Goal: Book appointment/travel/reservation

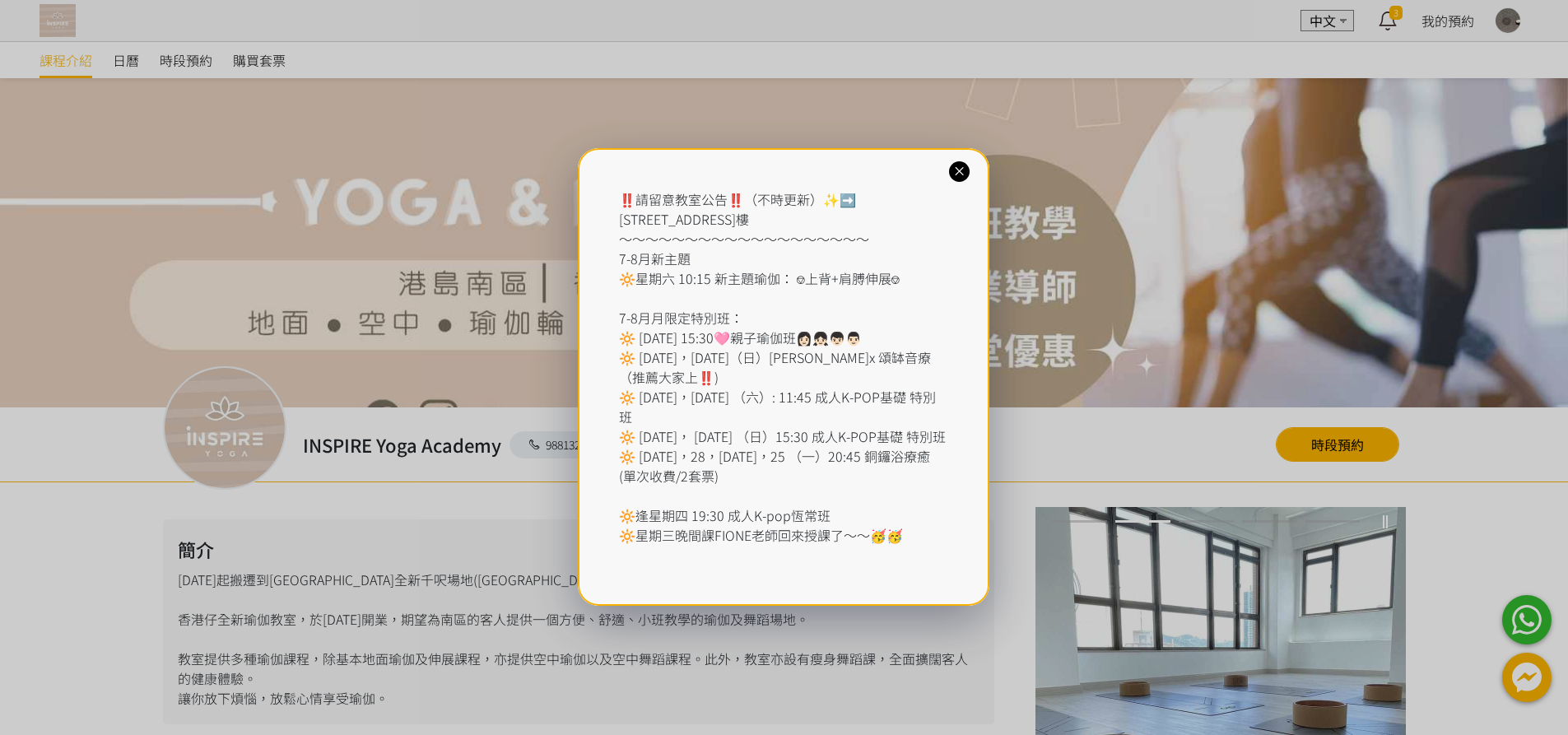
click at [960, 169] on icon at bounding box center [959, 172] width 15 height 15
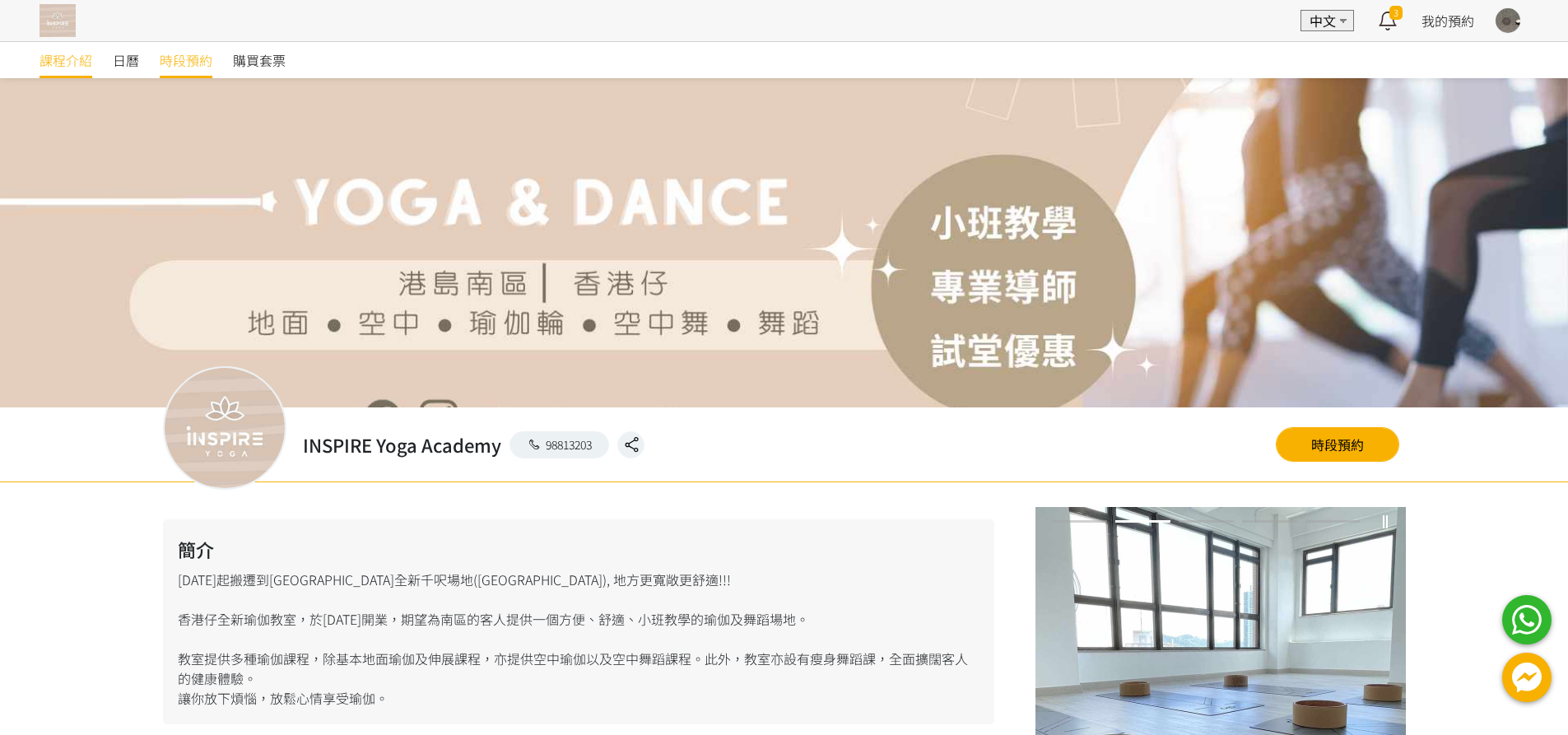
click at [182, 56] on span "時段預約" at bounding box center [186, 59] width 52 height 19
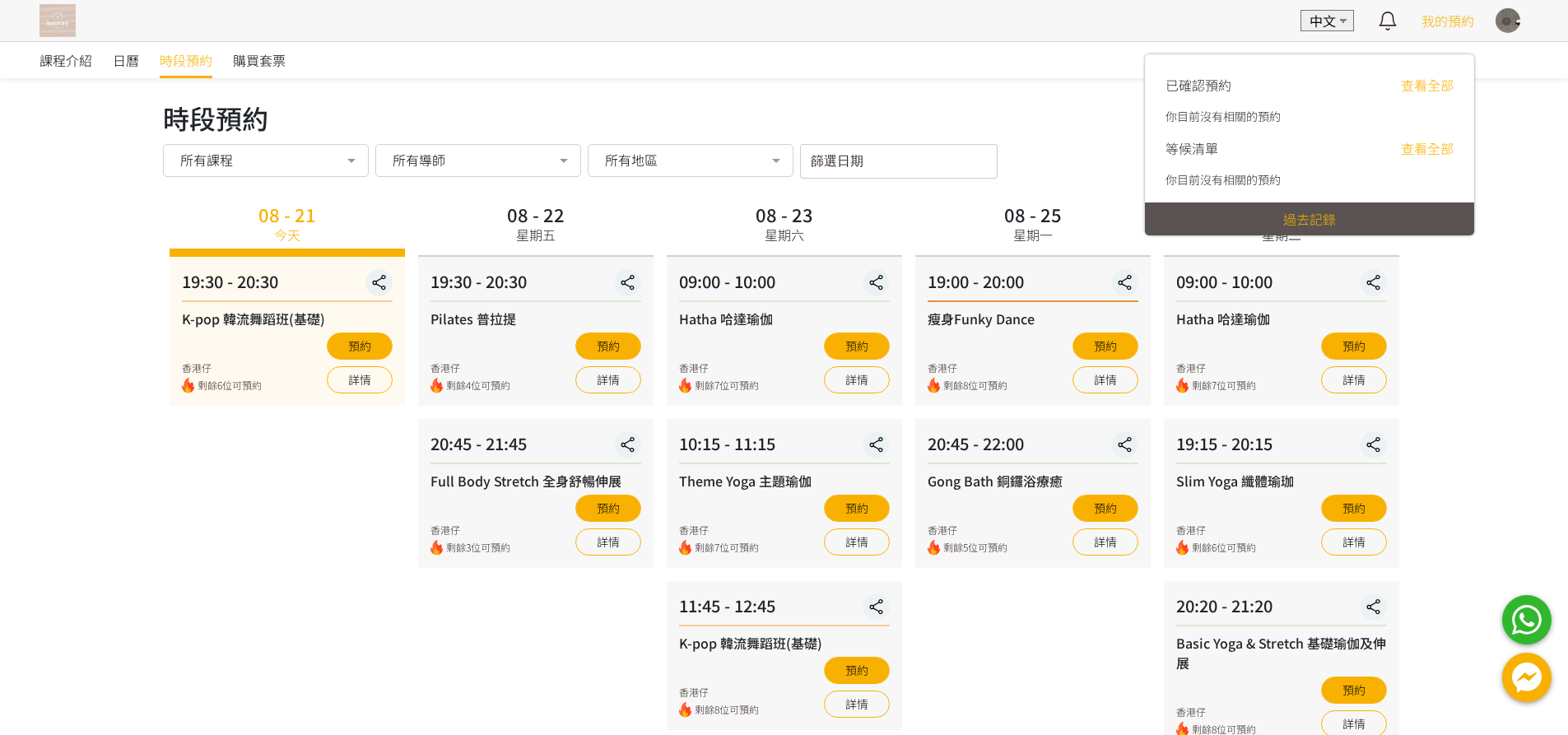
click at [1421, 88] on link "查看全部" at bounding box center [1428, 85] width 52 height 19
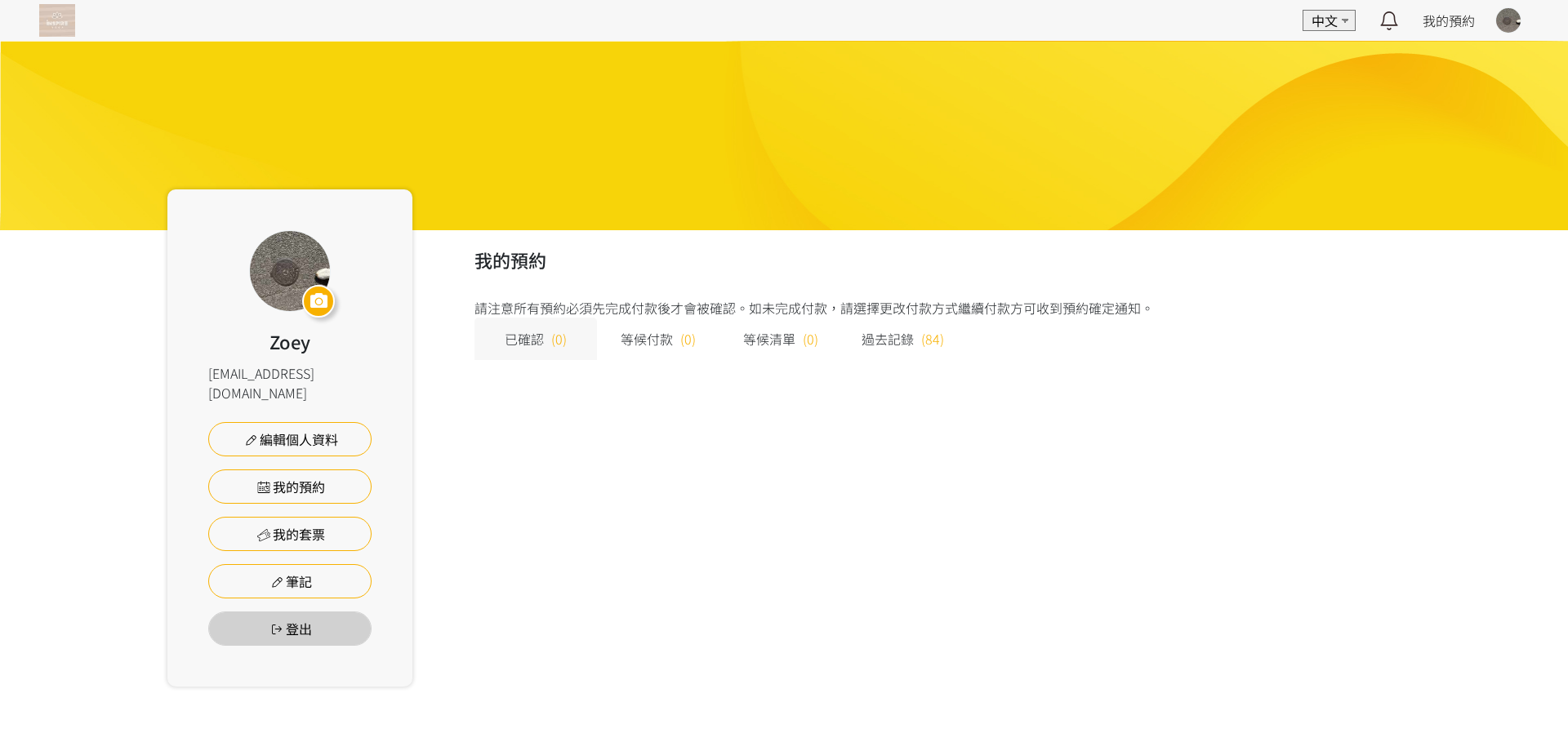
click at [51, 26] on img at bounding box center [57, 20] width 36 height 33
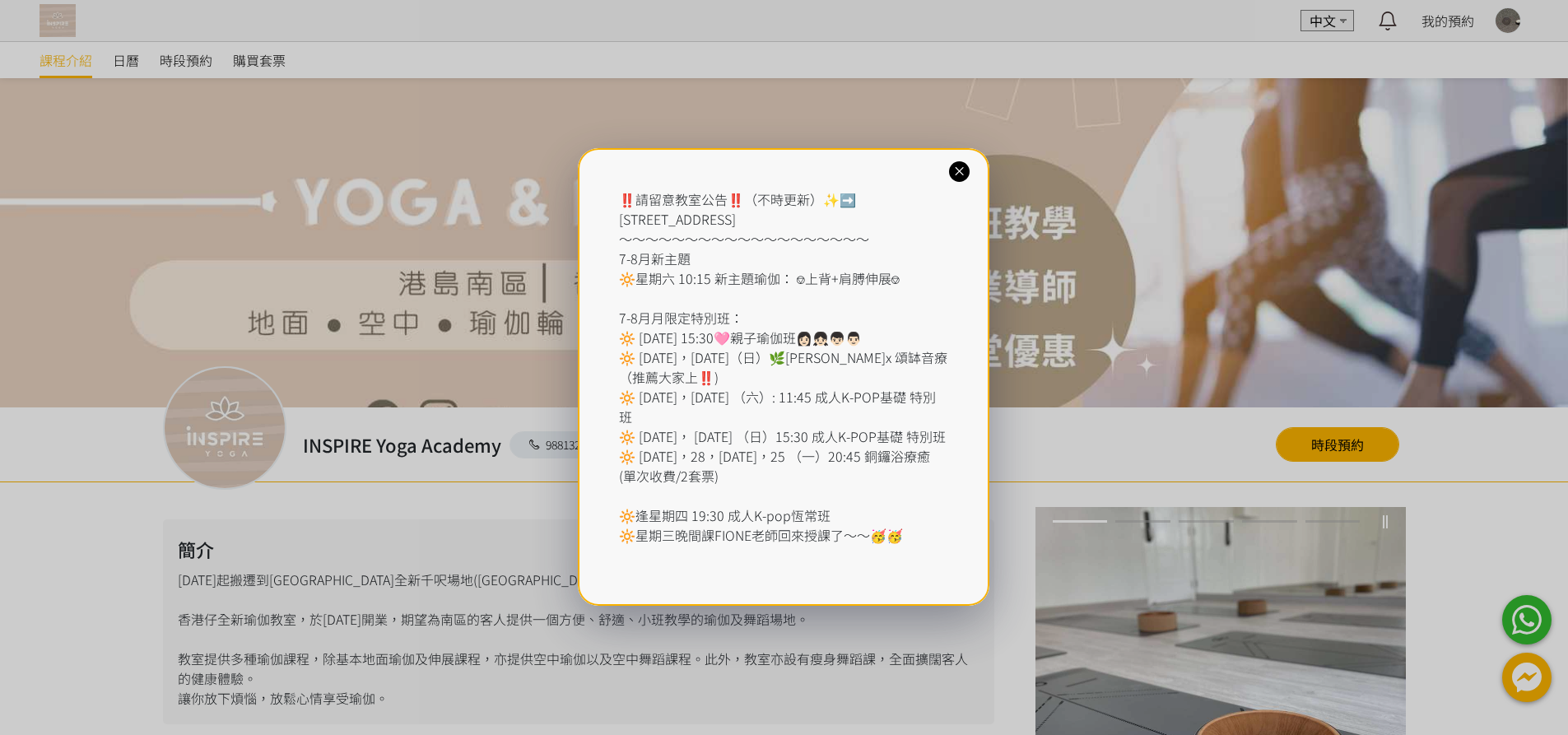
click at [946, 168] on div "‼️請留意教室公告‼️（不時更新）✨➡️ [STREET_ADDRESS] ～～～～～～～～～～～～～～～～～～～ 7-8月新主題 🔆星期六 10:15 新主…" at bounding box center [783, 376] width 412 height 458
click at [970, 170] on div "‼️請留意教室公告‼️（不時更新）✨➡️ 香港仔東勝道10號朗盈商業大廈9樓 ～～～～～～～～～～～～～～～～～～～ 7-8月新主題 🔆星期六 10:15 新…" at bounding box center [783, 376] width 412 height 458
click at [968, 170] on icon at bounding box center [959, 172] width 15 height 15
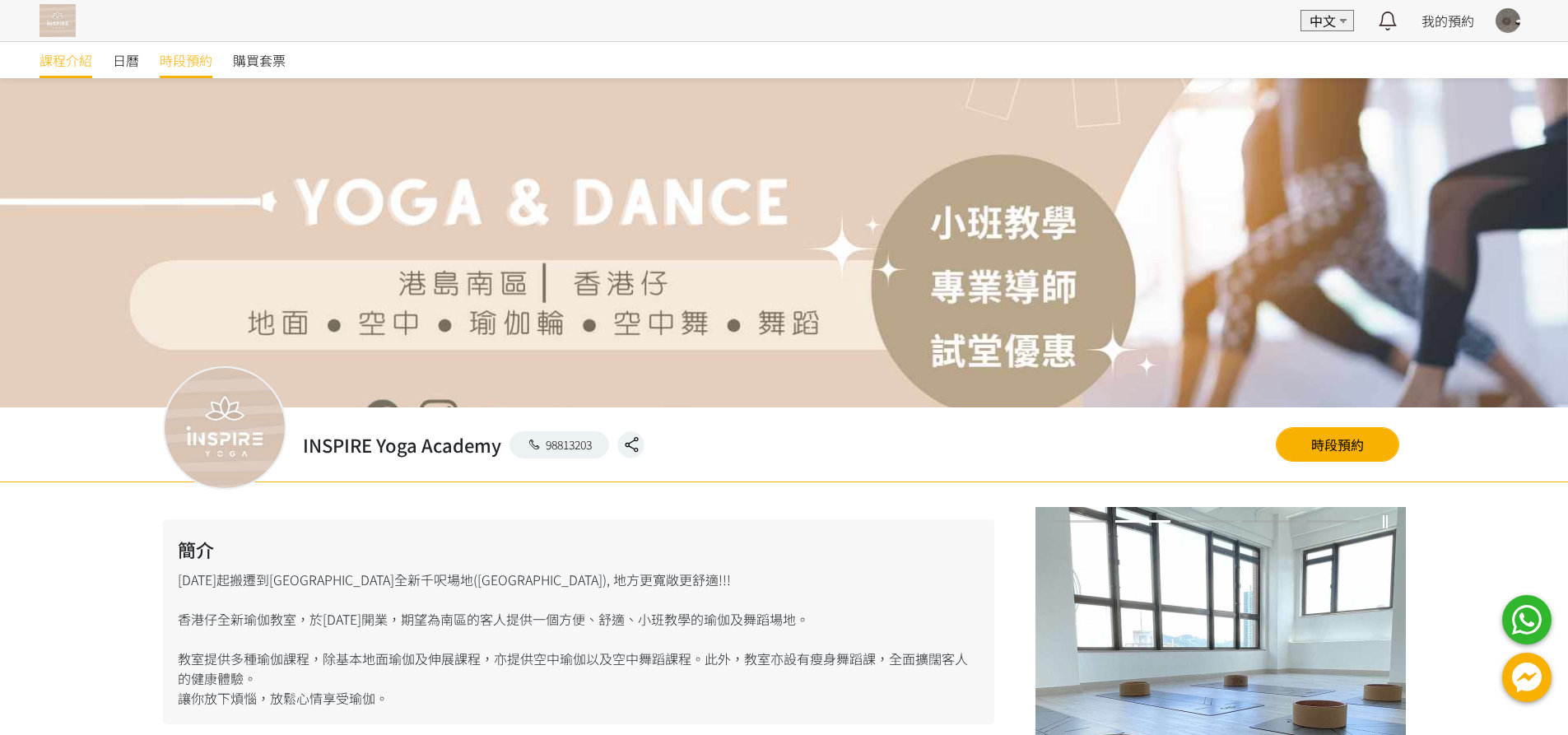
click at [199, 61] on span "時段預約" at bounding box center [186, 59] width 52 height 19
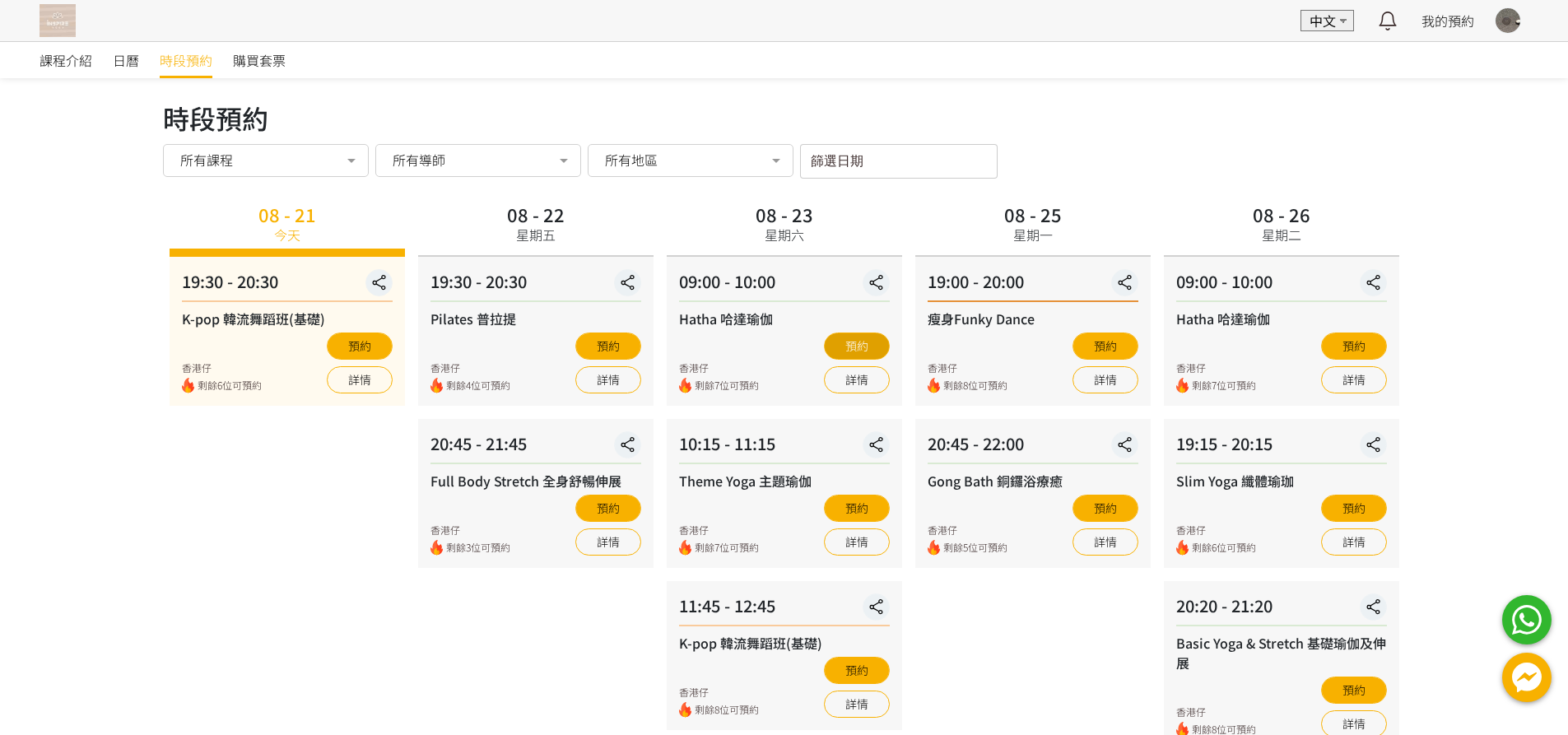
click at [872, 340] on button "預約" at bounding box center [857, 346] width 66 height 27
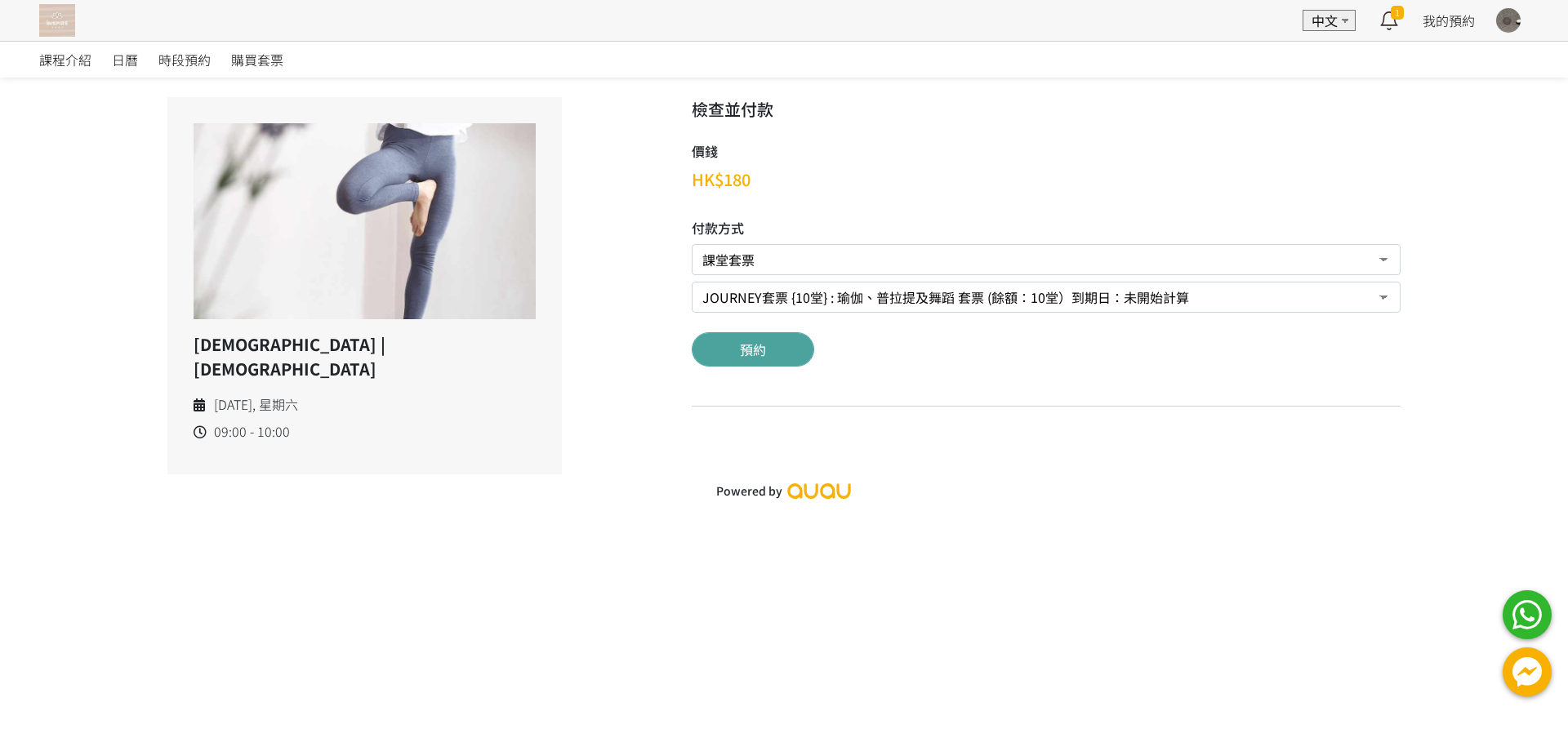
click at [746, 347] on button "預約" at bounding box center [753, 349] width 122 height 34
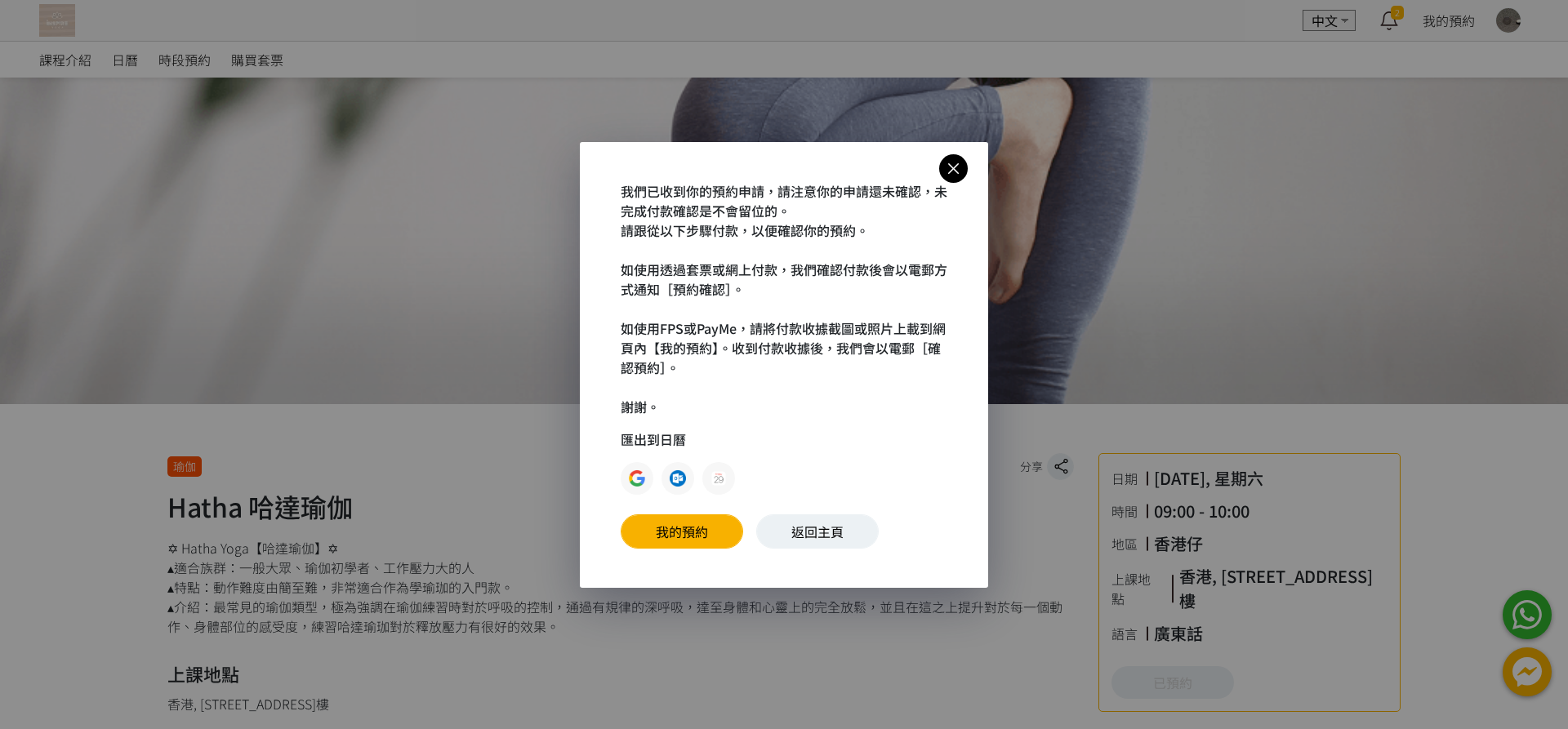
click at [951, 167] on icon at bounding box center [953, 169] width 29 height 20
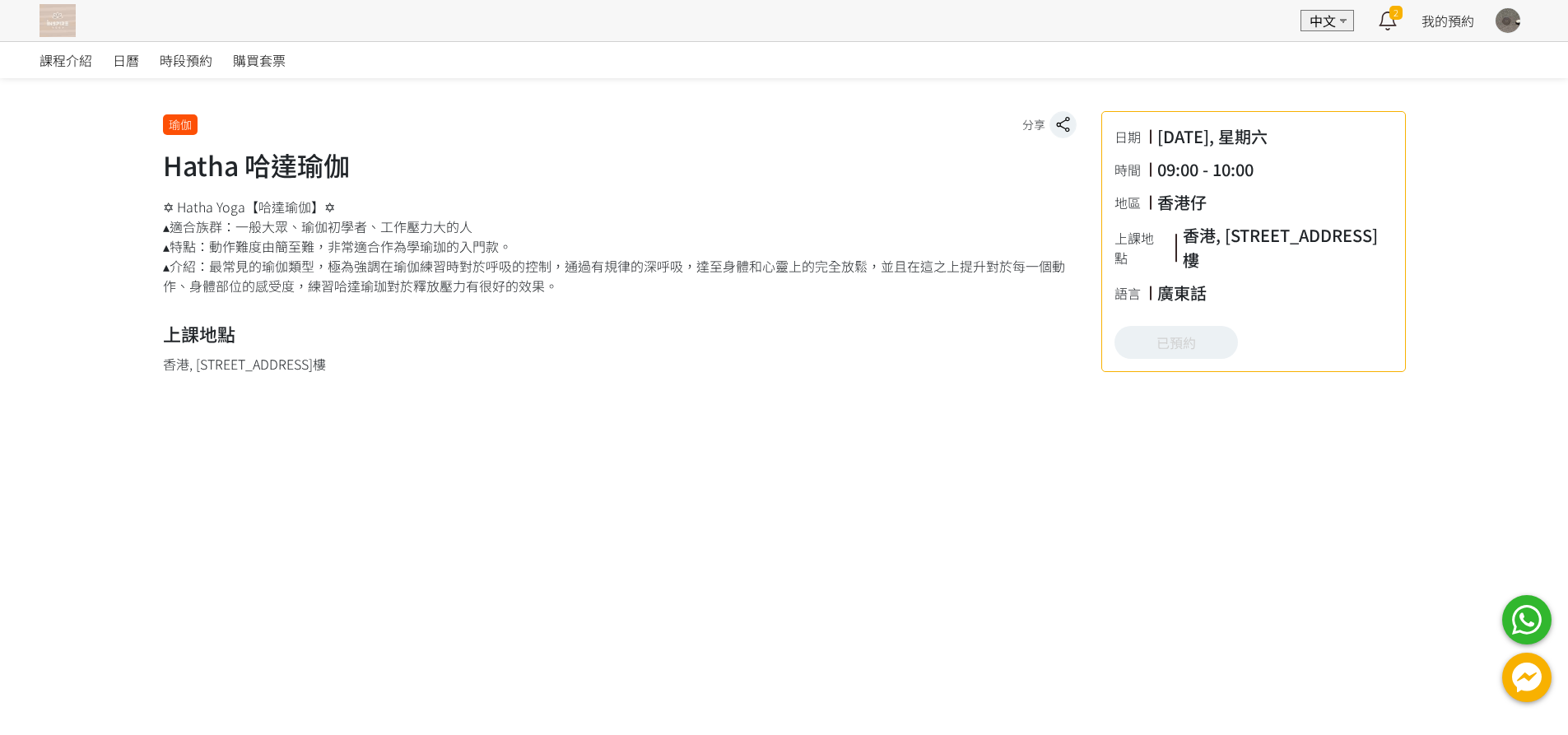
scroll to position [412, 0]
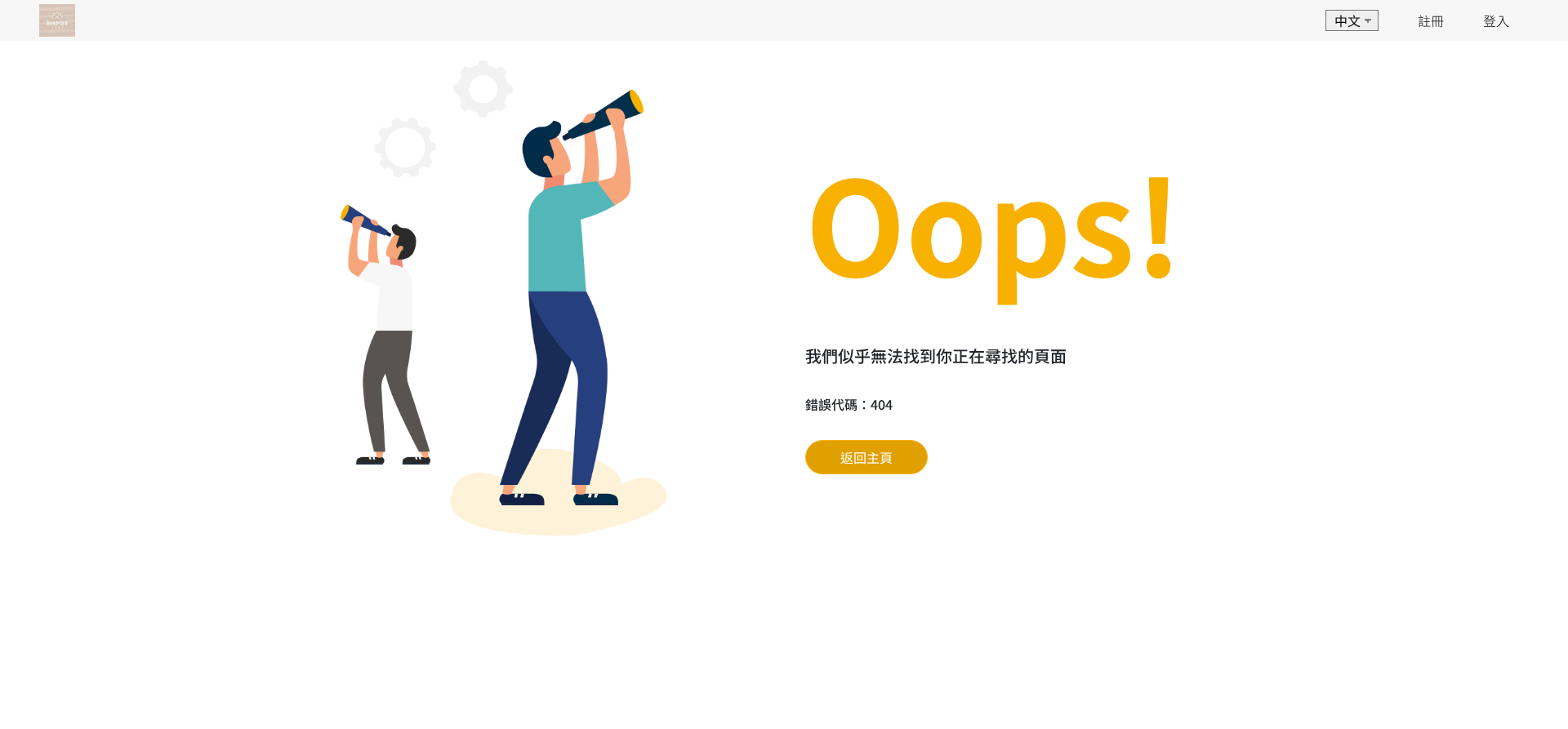
click at [872, 457] on span "返回主頁" at bounding box center [867, 456] width 52 height 19
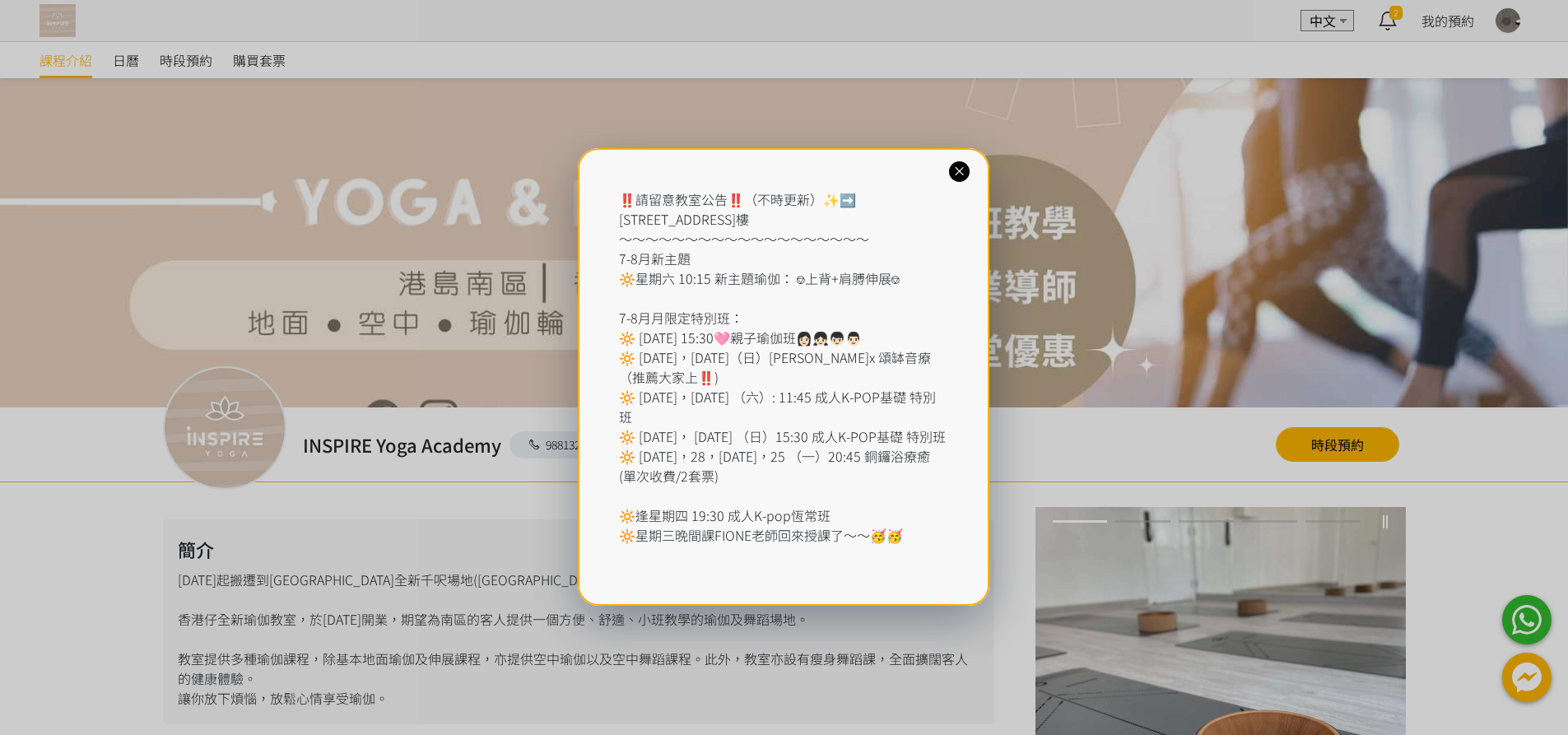
scroll to position [82, 0]
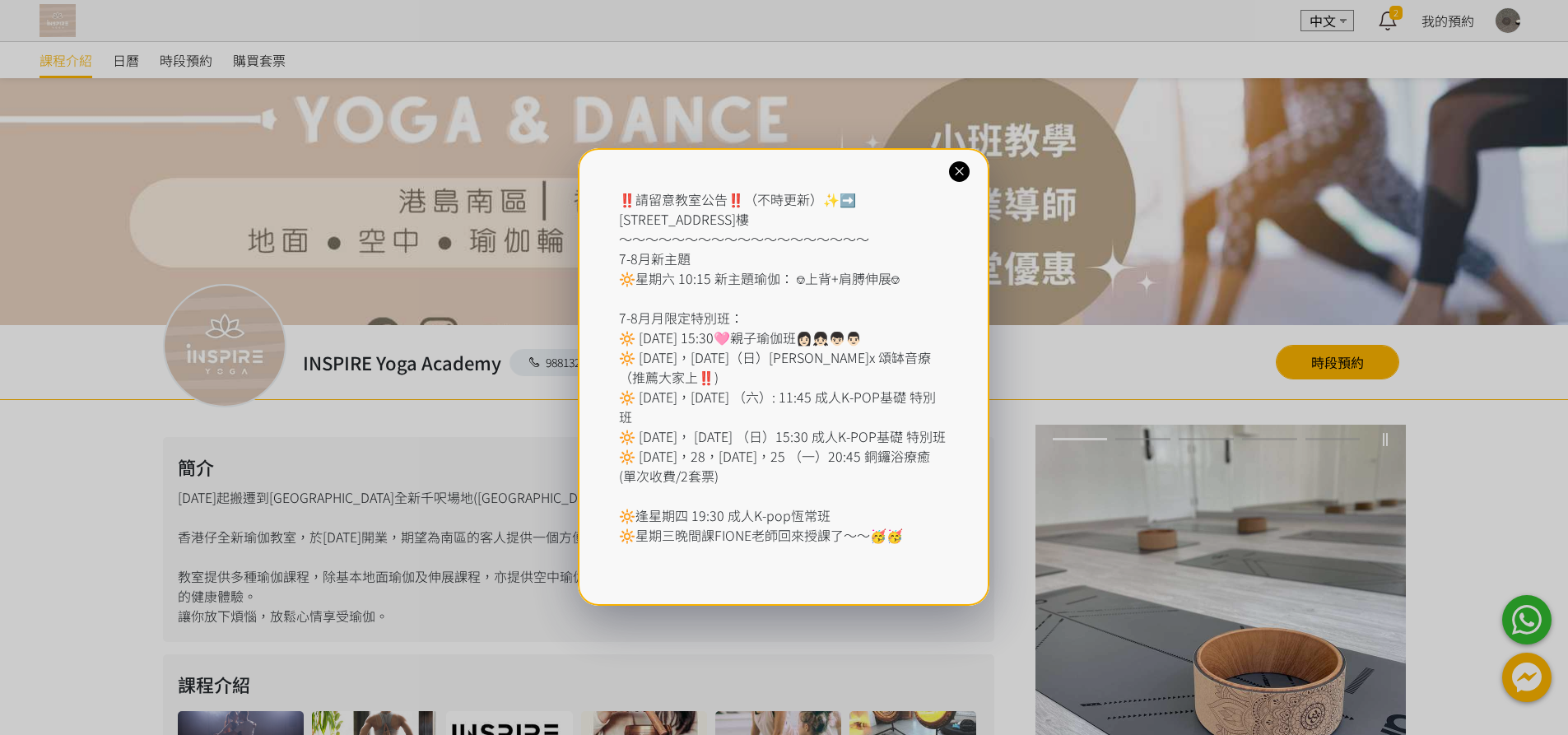
click at [964, 175] on icon at bounding box center [959, 172] width 15 height 15
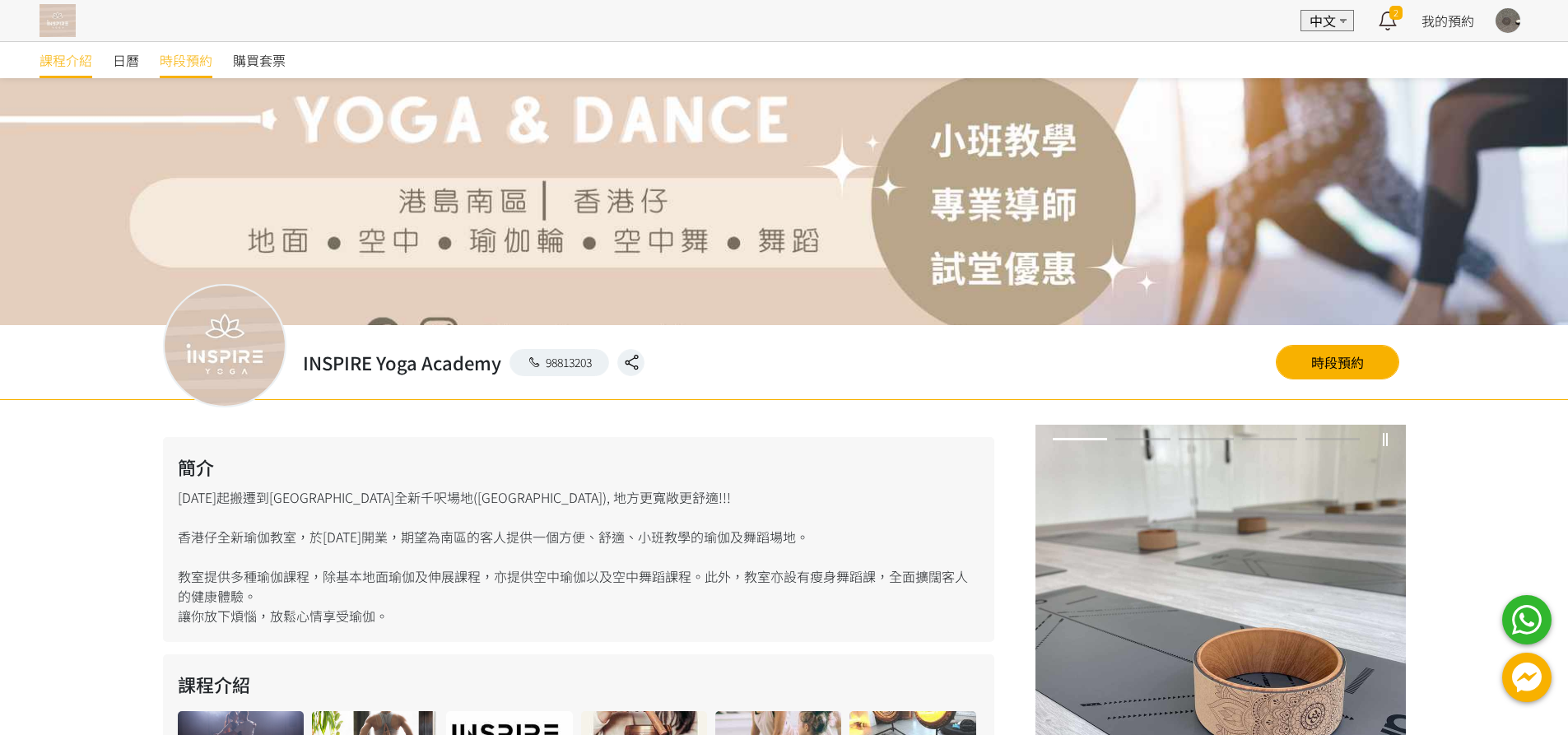
click at [177, 65] on span "時段預約" at bounding box center [186, 59] width 52 height 19
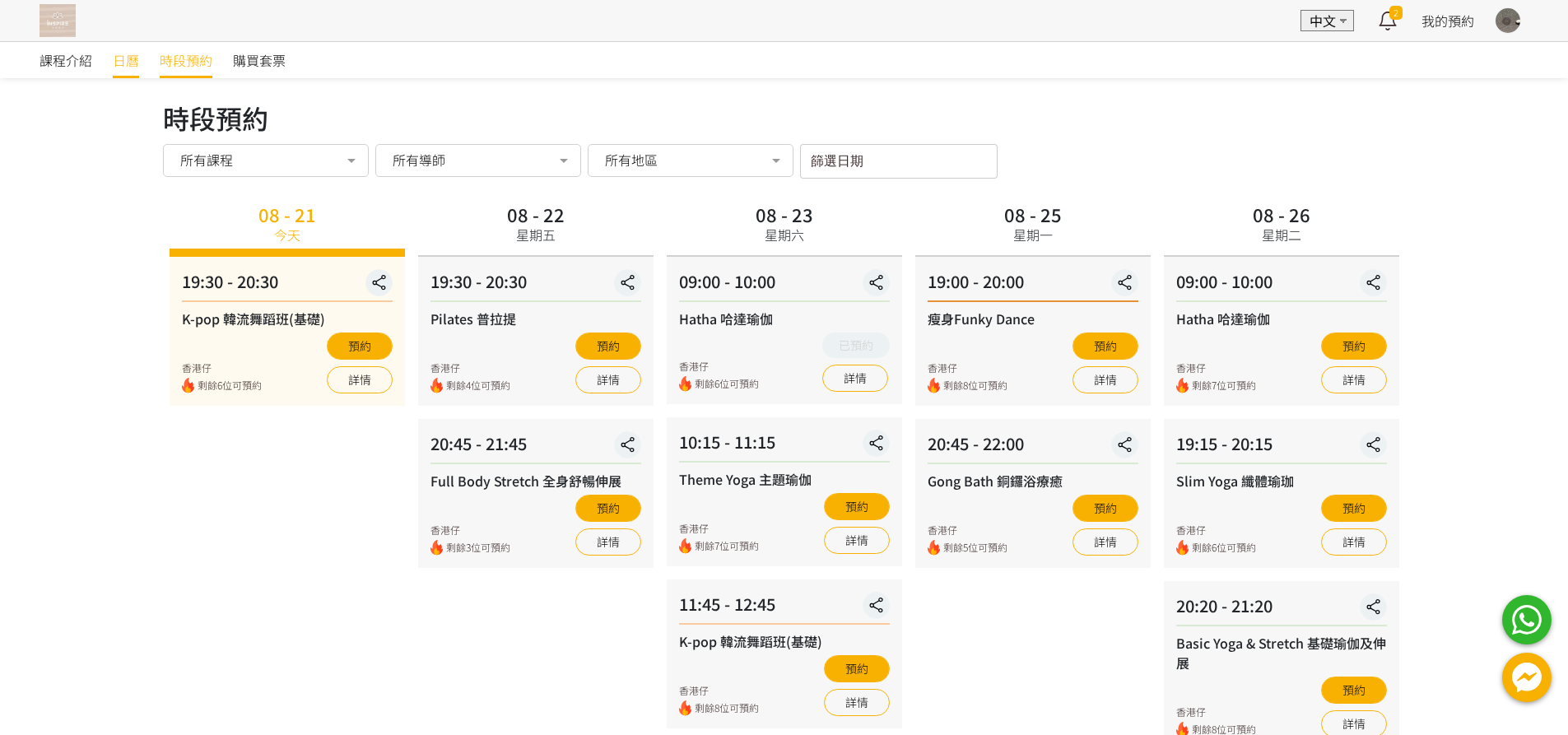
click at [125, 60] on span "日曆" at bounding box center [125, 59] width 26 height 19
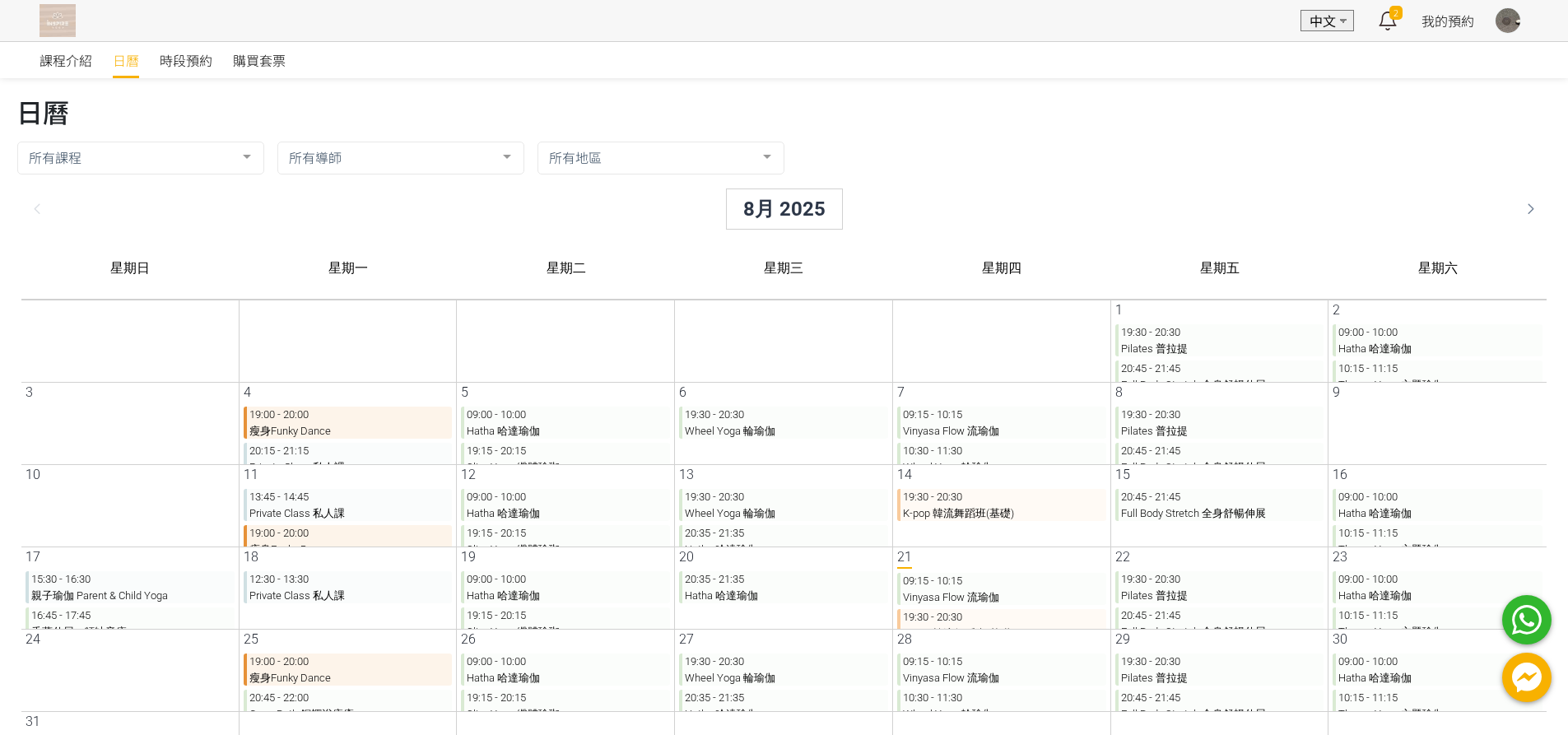
click at [1405, 496] on p "09:00 - 10:00 [PERSON_NAME]" at bounding box center [1424, 505] width 210 height 32
click at [1371, 672] on p "09:00 - 10:00 [PERSON_NAME]" at bounding box center [1424, 670] width 210 height 32
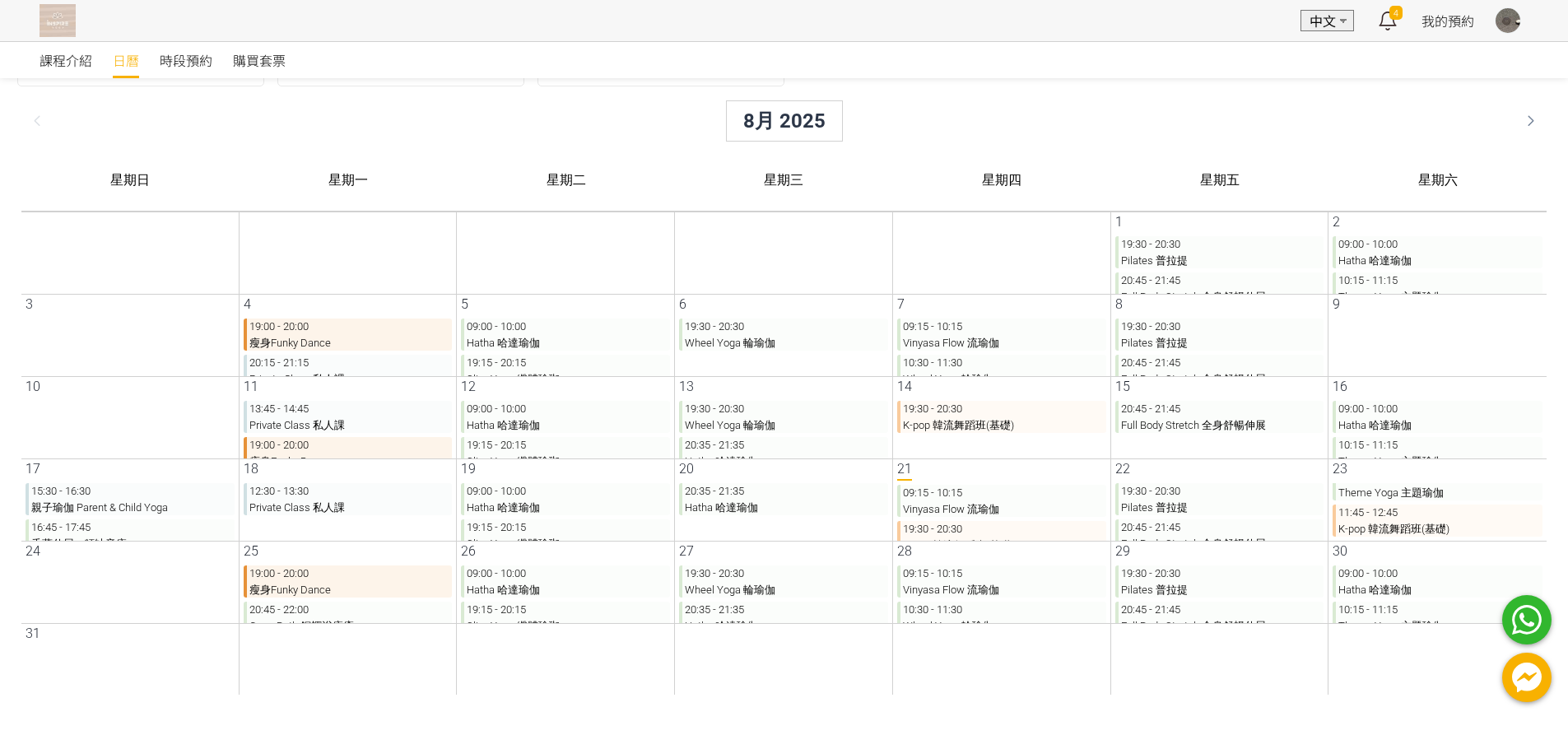
scroll to position [0, 0]
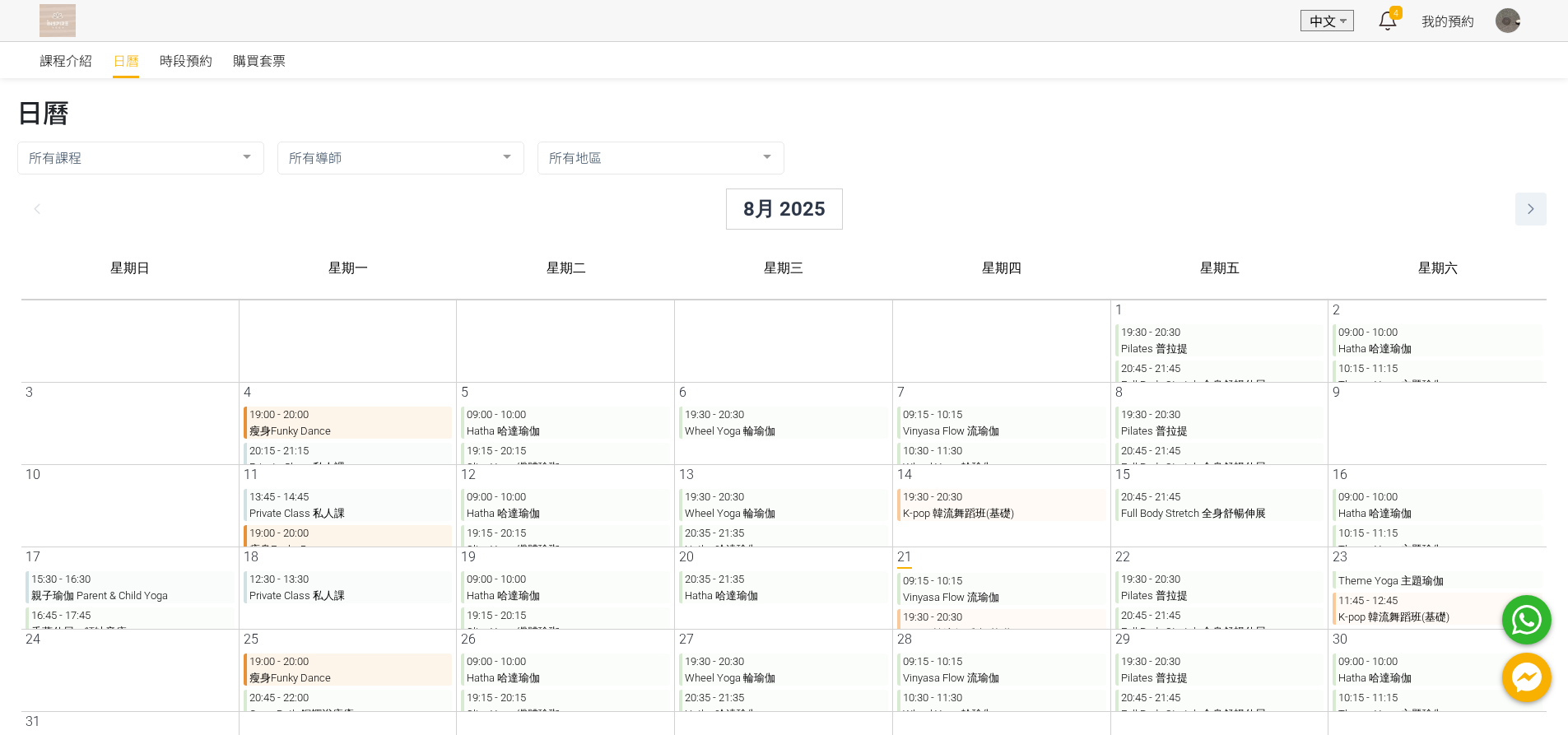
click at [1518, 208] on icon at bounding box center [1517, 209] width 28 height 19
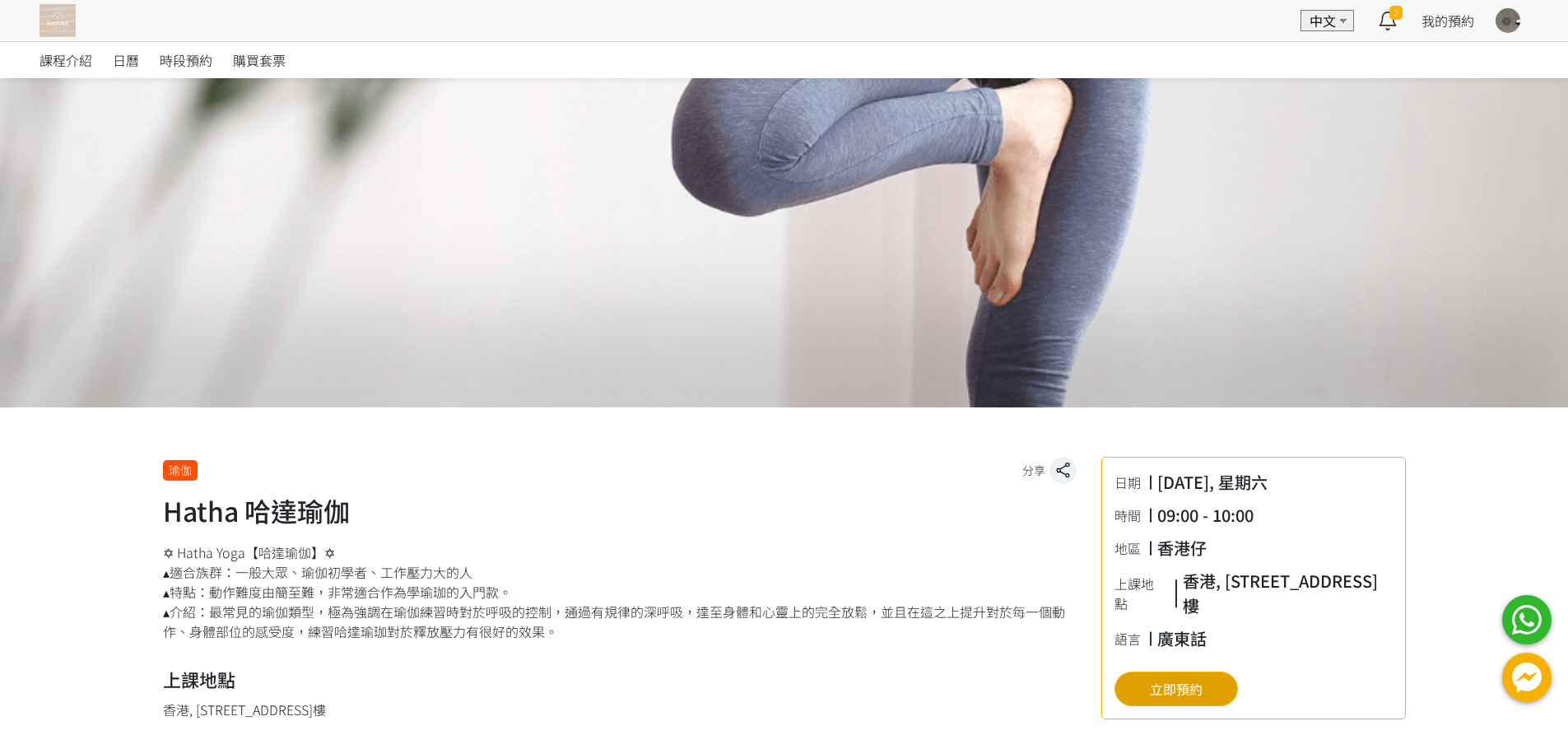
click at [1115, 677] on button "立即預約" at bounding box center [1176, 688] width 123 height 35
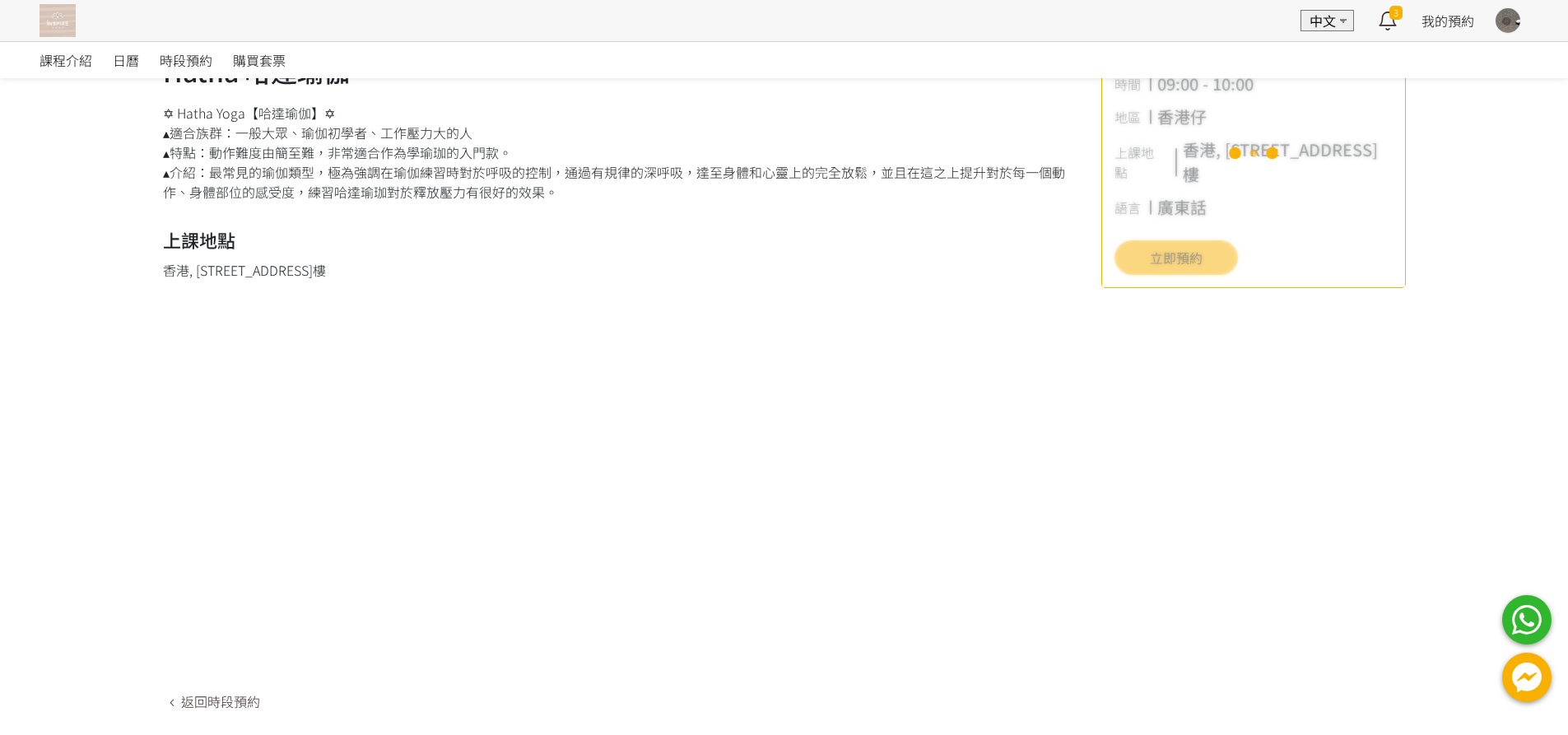
scroll to position [475, 0]
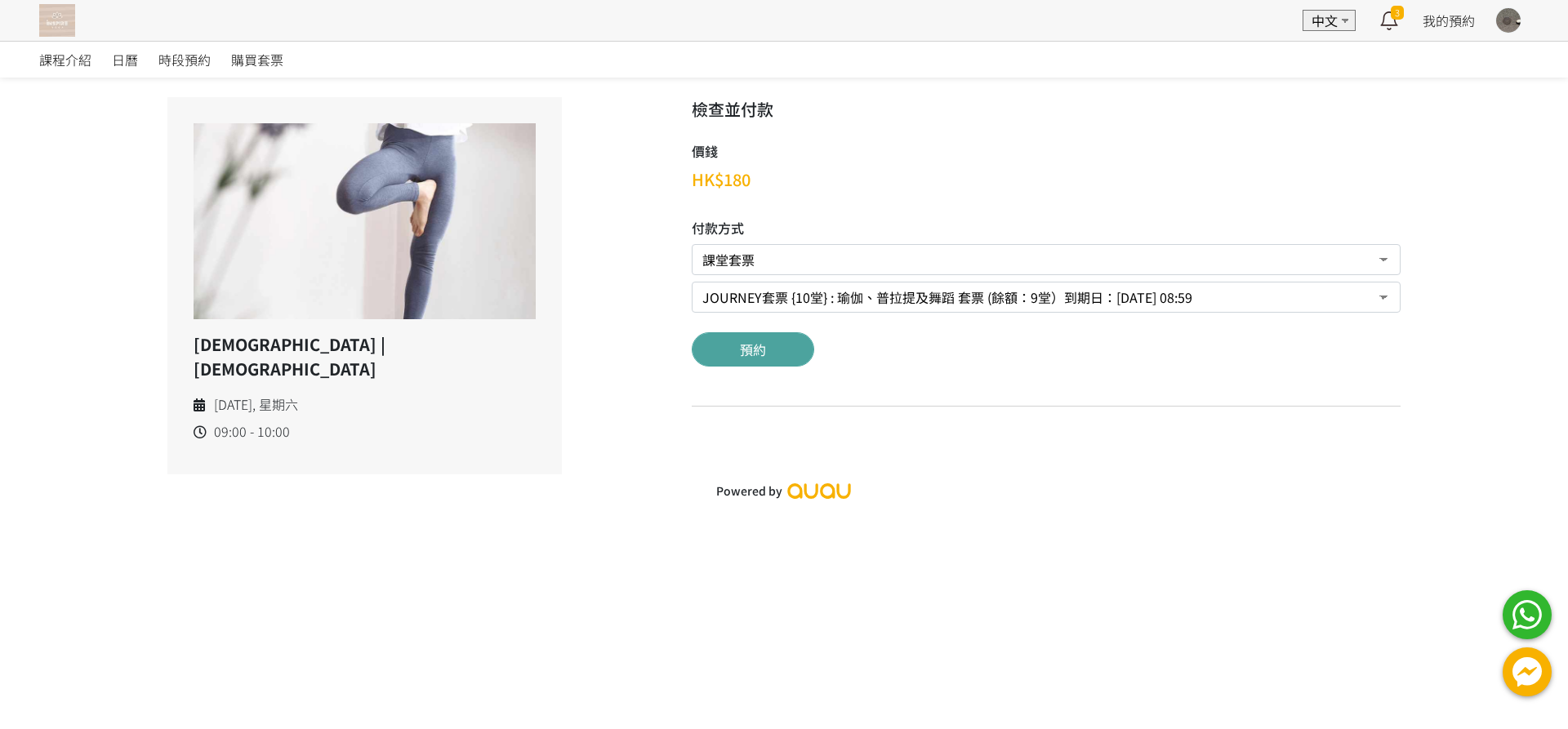
click at [741, 339] on button "預約" at bounding box center [753, 349] width 122 height 34
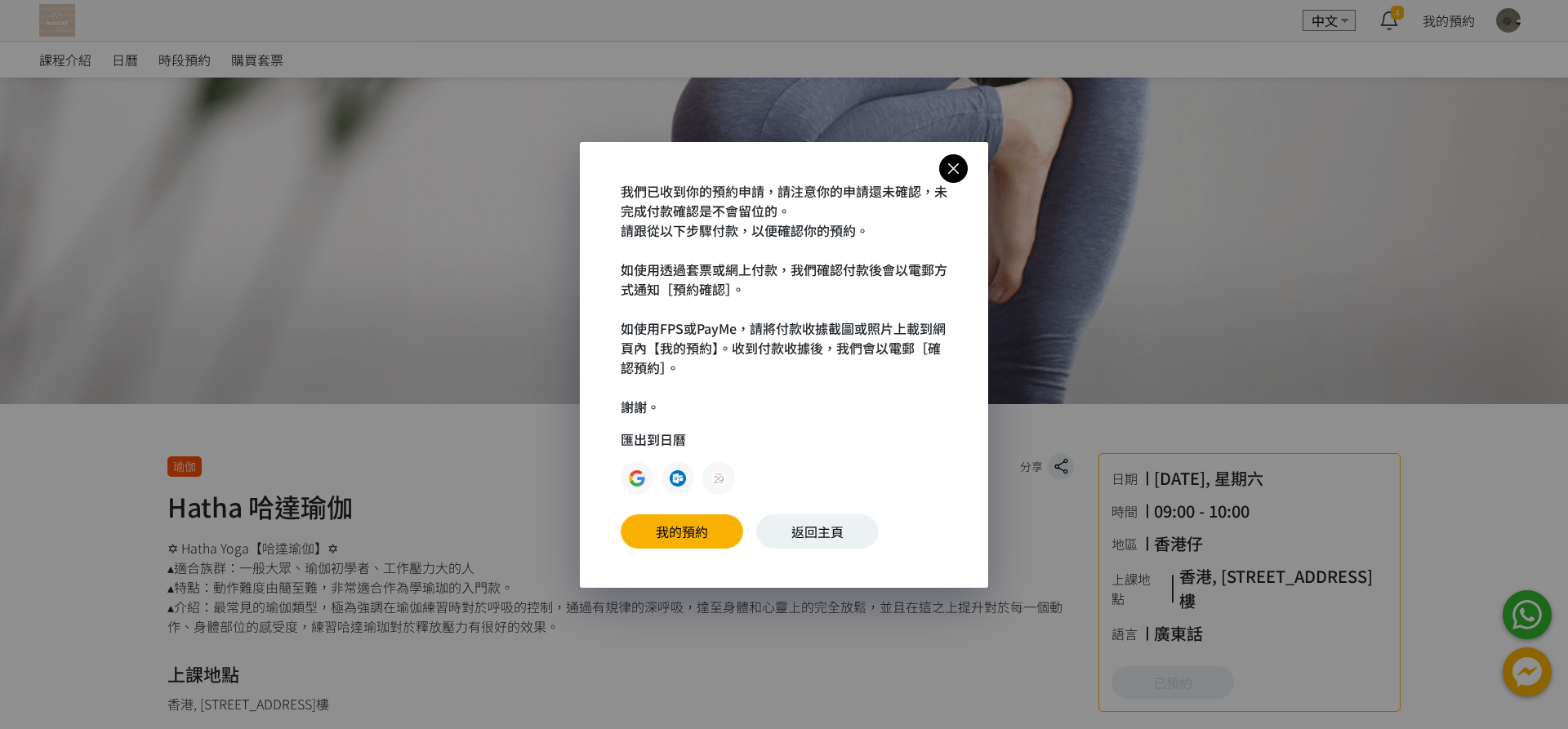
click at [961, 170] on icon at bounding box center [953, 169] width 29 height 20
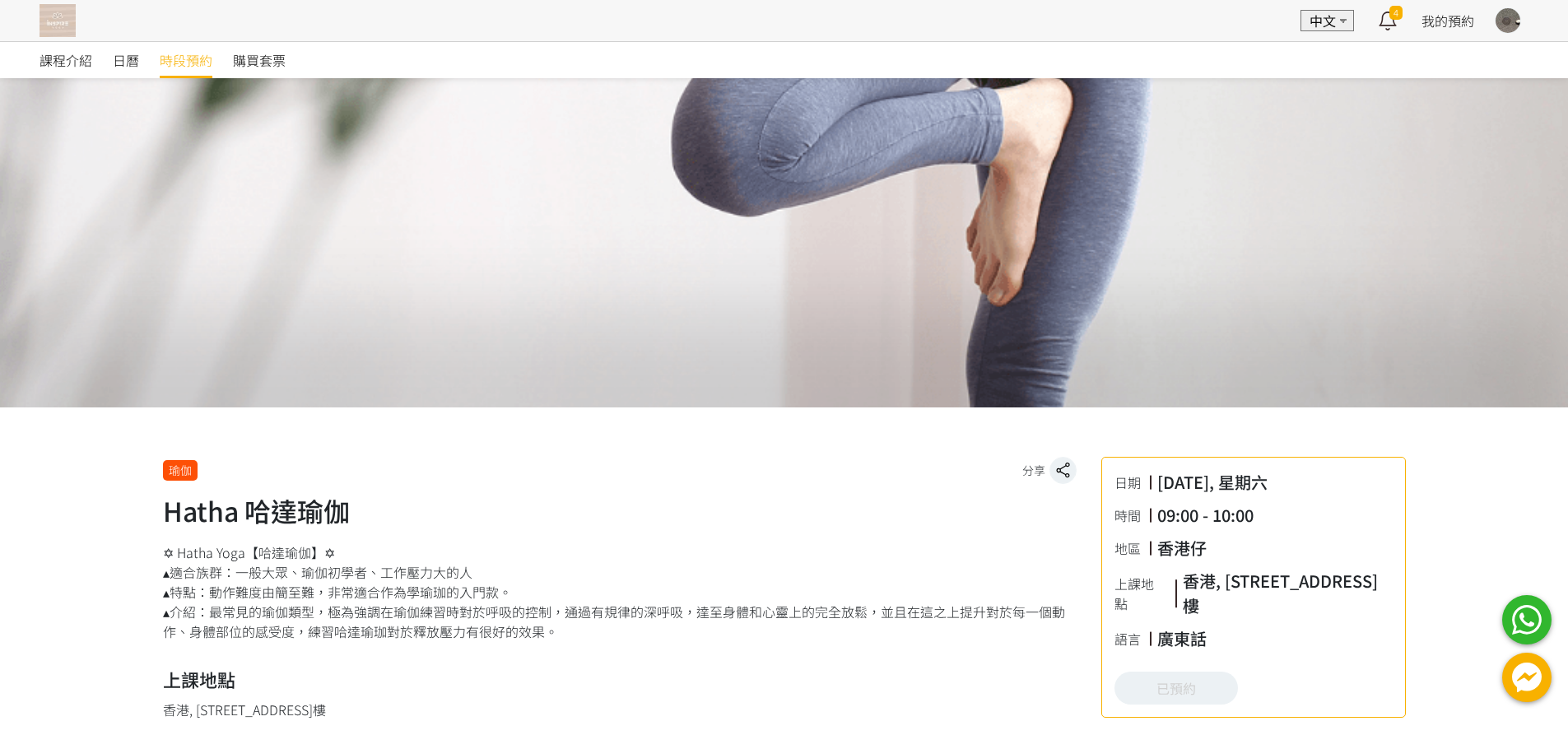
click at [197, 60] on span "時段預約" at bounding box center [186, 59] width 52 height 19
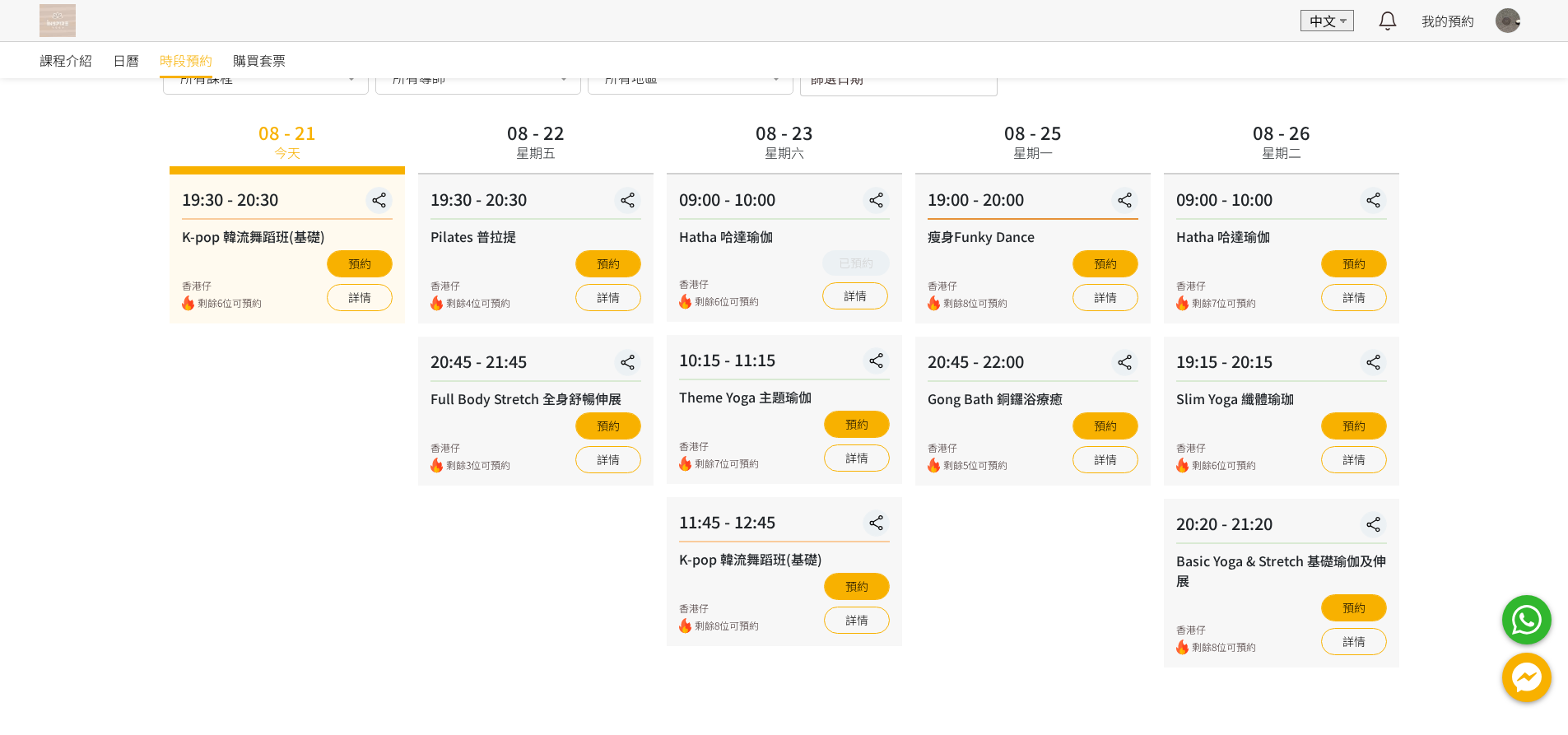
scroll to position [108, 0]
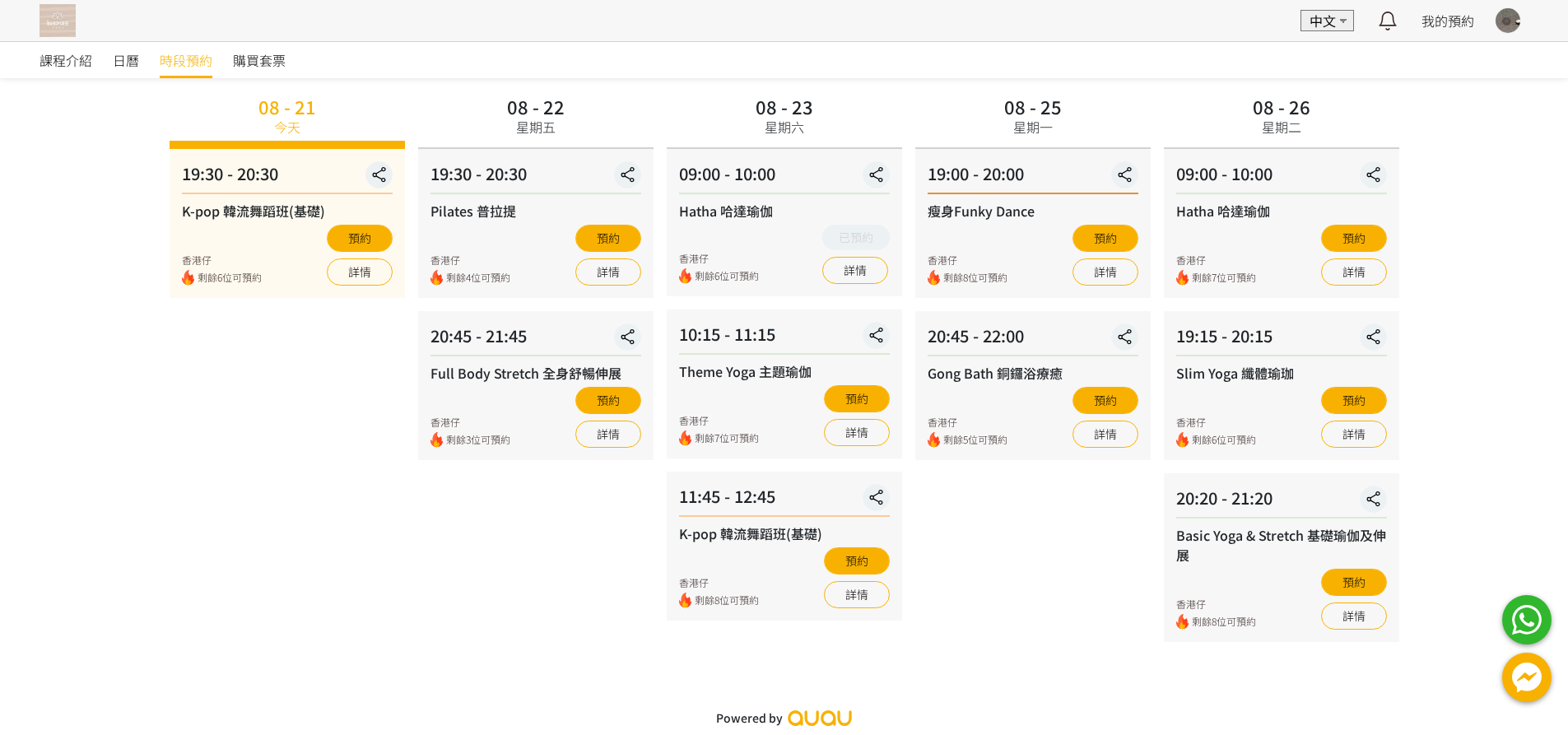
click at [1496, 14] on div at bounding box center [1508, 20] width 26 height 26
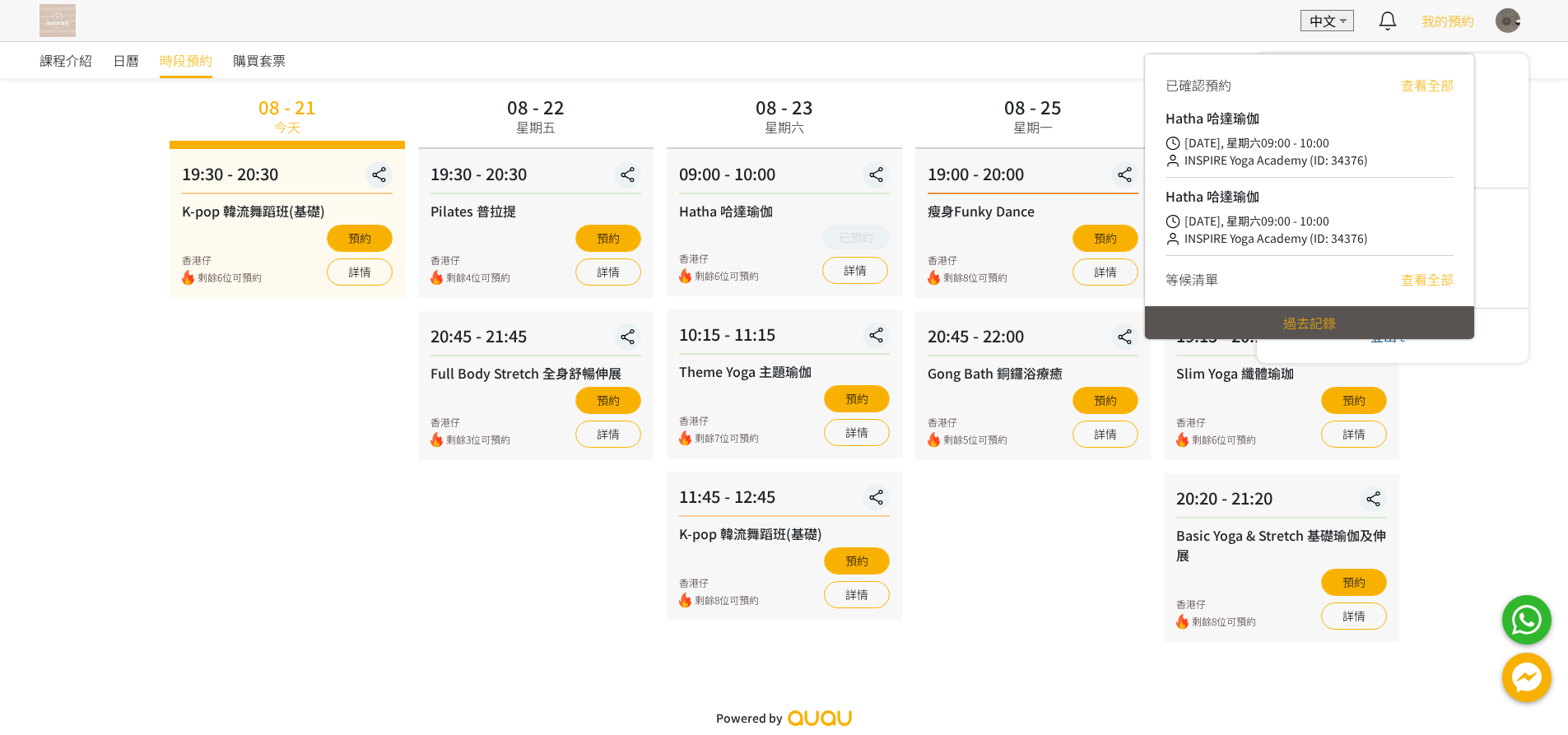
click at [1459, 19] on span "我的預約" at bounding box center [1448, 20] width 52 height 19
